Goal: Task Accomplishment & Management: Use online tool/utility

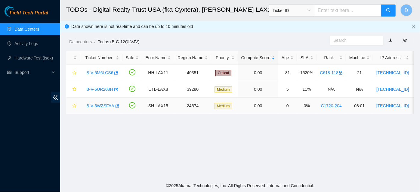
click at [99, 105] on link "B-V-5WZSFAA" at bounding box center [100, 105] width 28 height 5
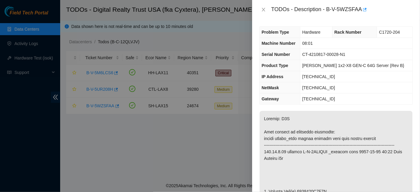
scroll to position [54, 0]
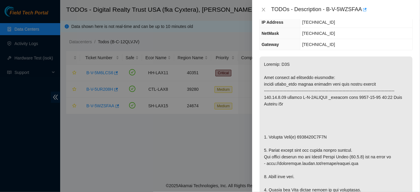
click at [266, 6] on div "TODOs - Description - B-V-5WZSFAA" at bounding box center [335, 10] width 153 height 10
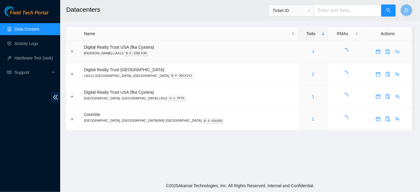
click at [312, 51] on link "3" at bounding box center [313, 51] width 2 height 5
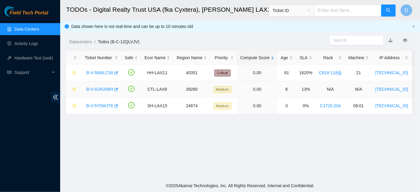
click at [94, 88] on link "B-V-5UR208H" at bounding box center [99, 89] width 27 height 5
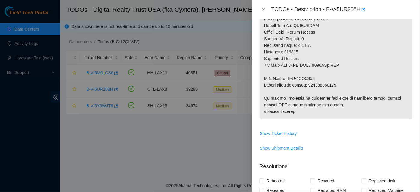
scroll to position [328, 0]
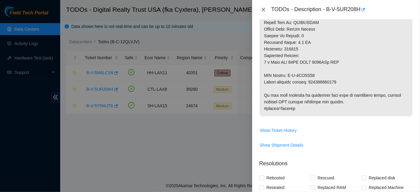
click at [262, 12] on div "TODOs - Description - B-V-5UR208H" at bounding box center [335, 10] width 153 height 10
click at [98, 104] on div at bounding box center [210, 96] width 420 height 192
click at [261, 9] on icon "close" at bounding box center [263, 9] width 5 height 5
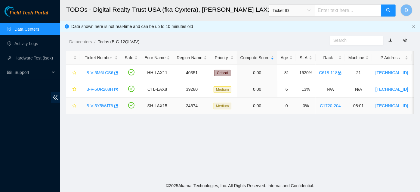
scroll to position [203, 0]
click at [95, 104] on link "B-V-5Y5WJT6" at bounding box center [99, 105] width 27 height 5
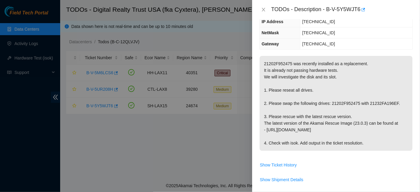
scroll to position [34, 0]
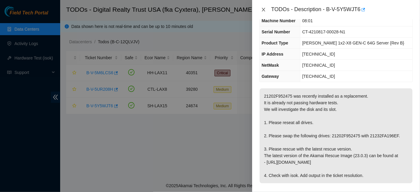
click at [261, 11] on icon "close" at bounding box center [263, 9] width 5 height 5
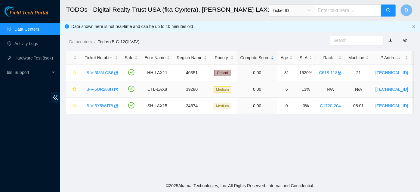
click at [99, 89] on link "B-V-5UR208H" at bounding box center [99, 89] width 27 height 5
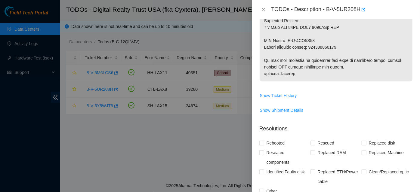
scroll to position [362, 0]
click at [281, 96] on span "Show Ticket History" at bounding box center [278, 96] width 37 height 7
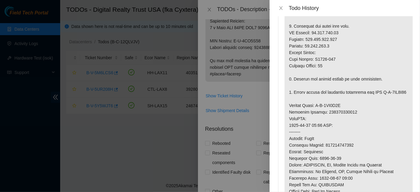
scroll to position [0, 0]
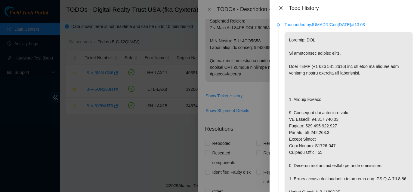
click at [281, 6] on icon "close" at bounding box center [280, 8] width 5 height 5
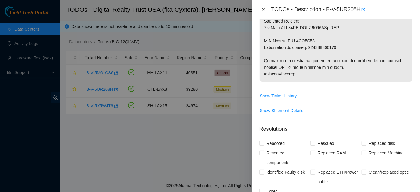
click at [260, 11] on button "Close" at bounding box center [263, 10] width 8 height 6
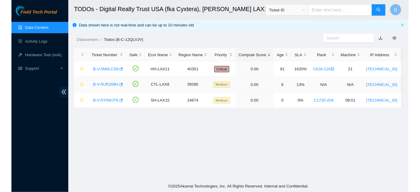
scroll to position [203, 0]
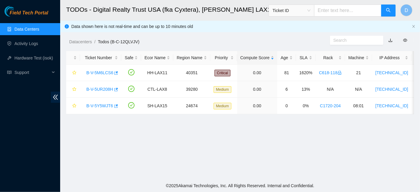
drag, startPoint x: 210, startPoint y: 85, endPoint x: 68, endPoint y: 178, distance: 169.6
click at [82, 170] on main "TODOs - Digital Realty Trust USA (fka Cyxtera), [PERSON_NAME] LAX11 Ticket ID D…" at bounding box center [240, 90] width 360 height 180
